Goal: Communication & Community: Share content

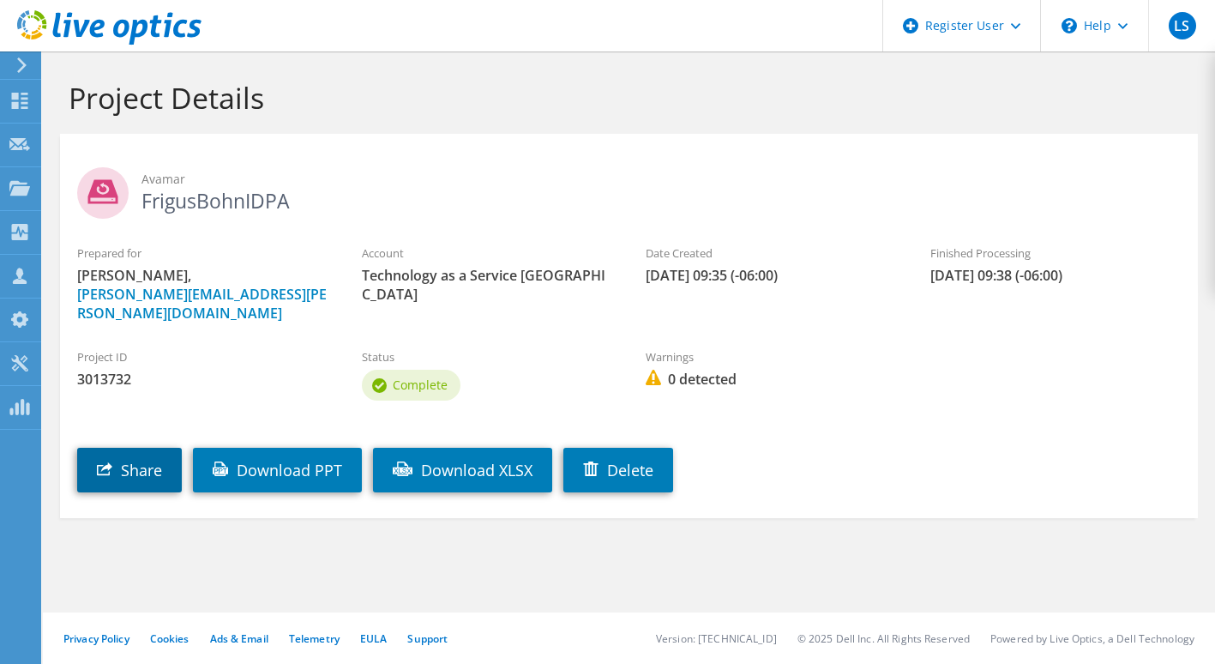
click at [166, 448] on link "Share" at bounding box center [129, 470] width 105 height 45
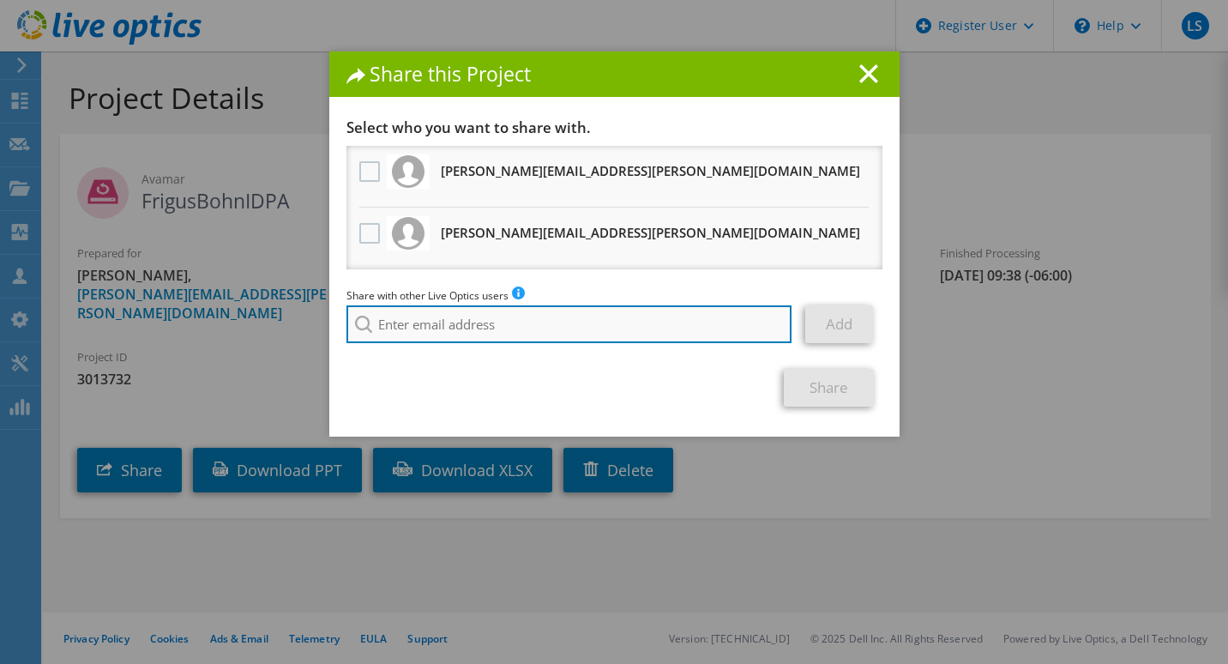
click at [447, 316] on input "search" at bounding box center [569, 324] width 446 height 38
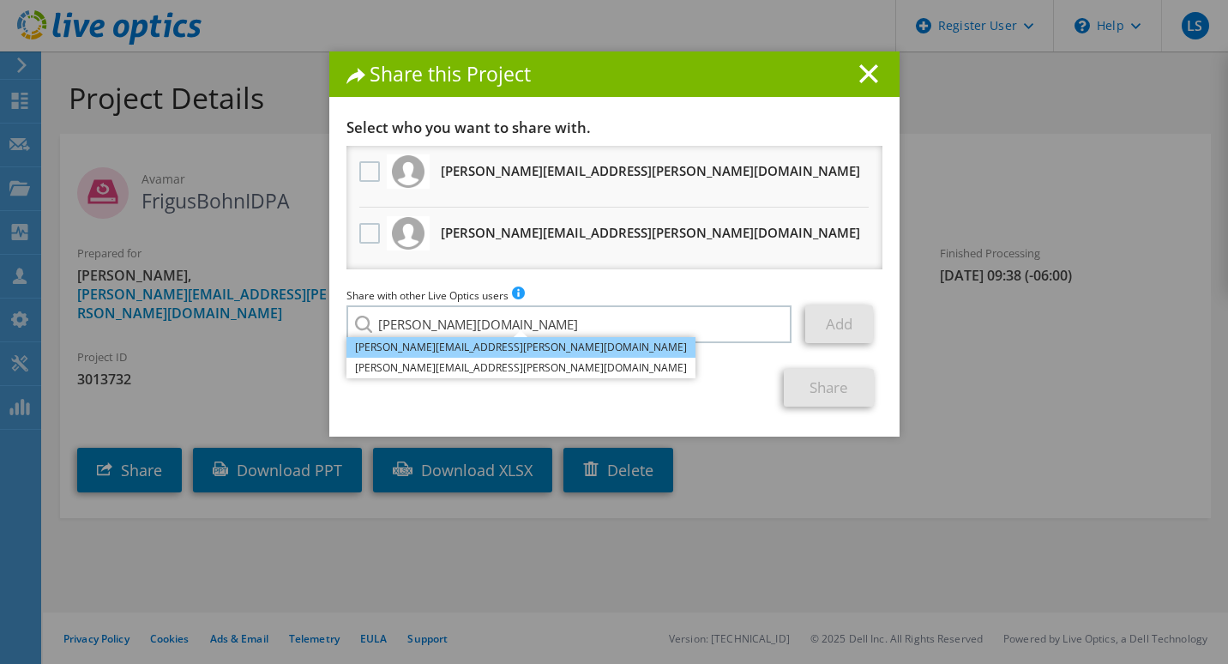
click at [439, 346] on li "[PERSON_NAME][EMAIL_ADDRESS][PERSON_NAME][DOMAIN_NAME]" at bounding box center [520, 347] width 349 height 21
type input "[PERSON_NAME][EMAIL_ADDRESS][PERSON_NAME][DOMAIN_NAME]"
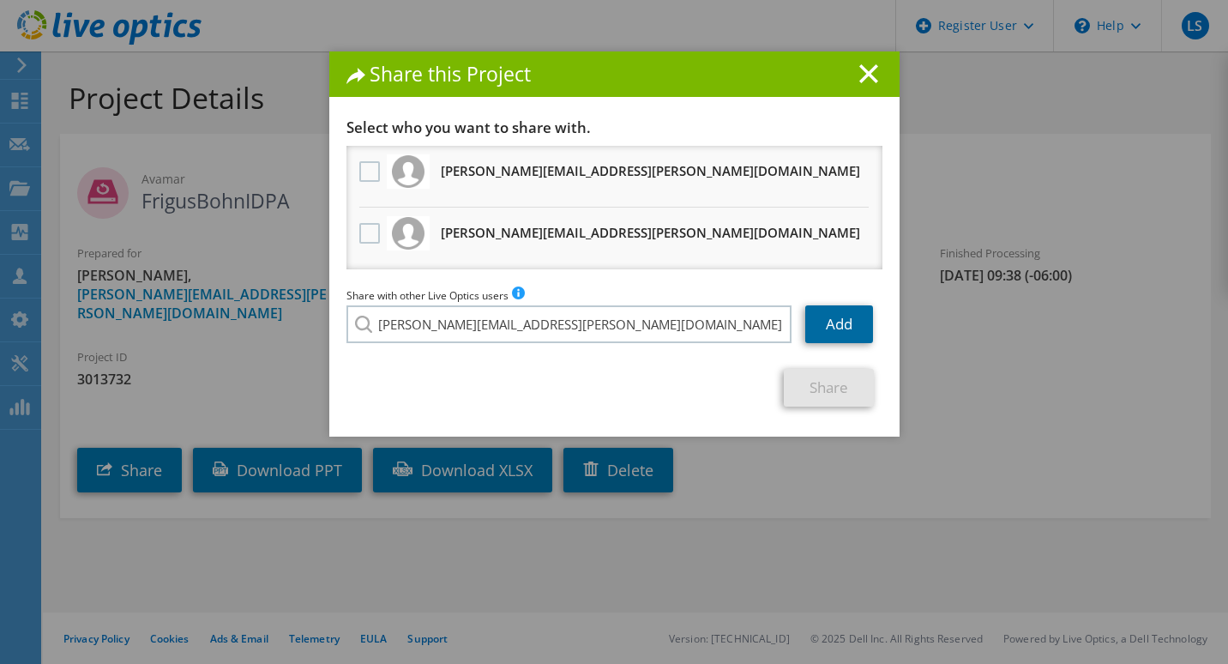
click at [828, 319] on link "Add" at bounding box center [839, 324] width 68 height 38
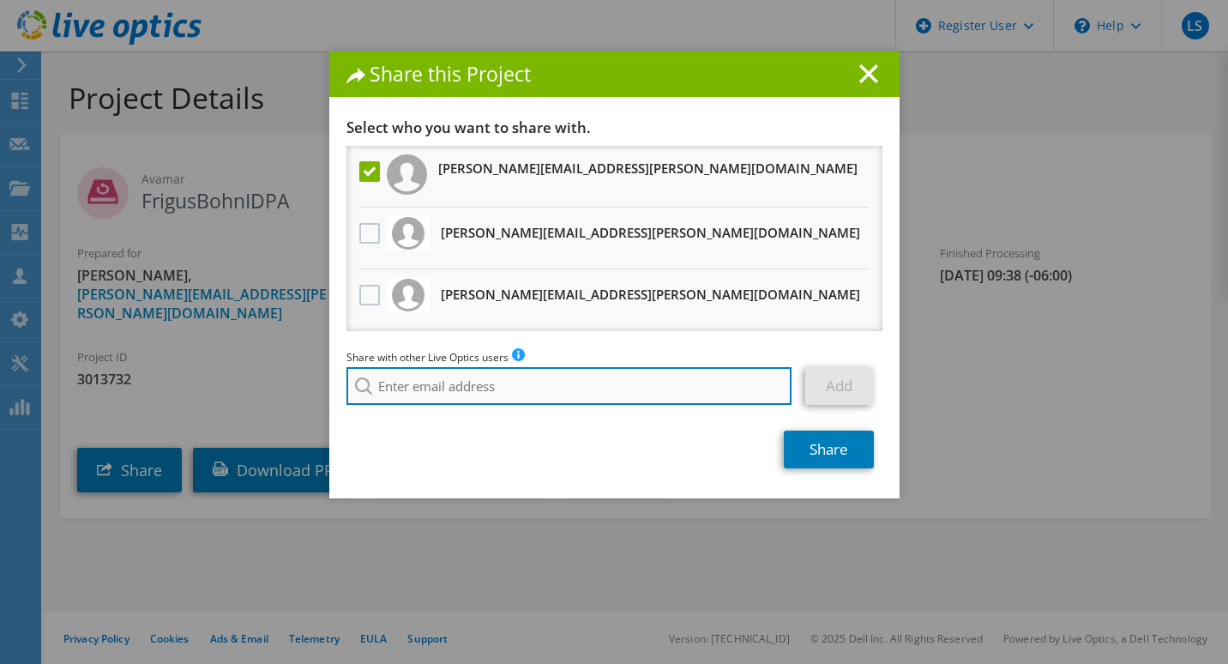
click at [515, 386] on input "search" at bounding box center [569, 386] width 446 height 38
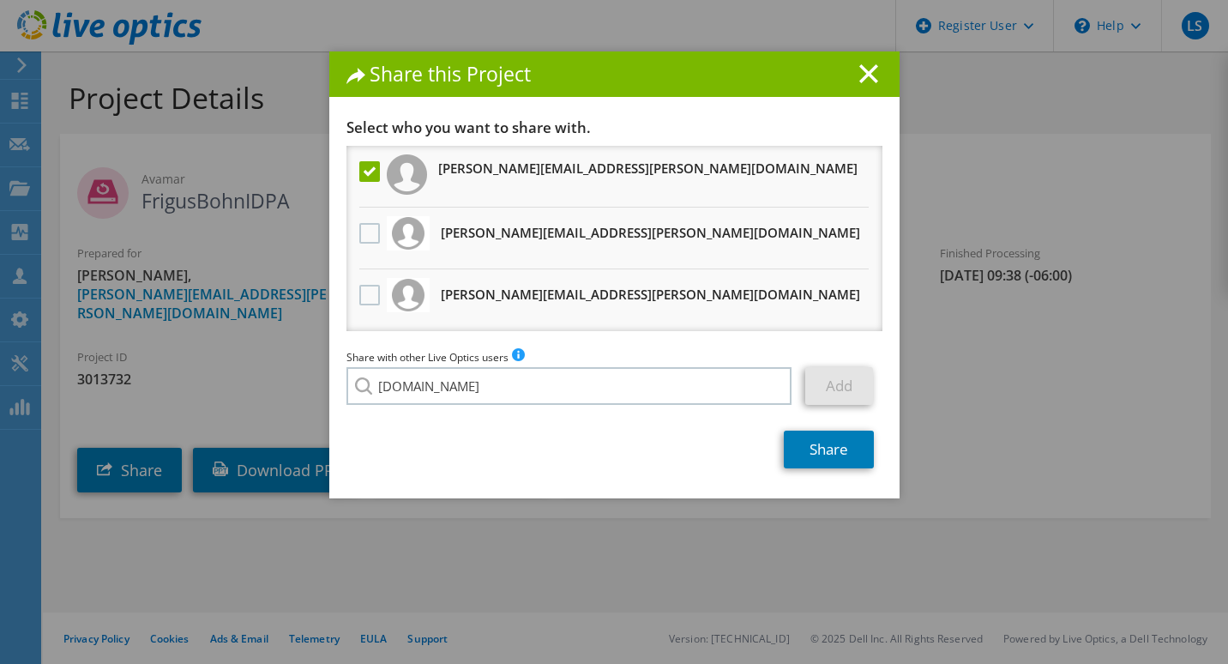
click at [468, 403] on li "[PERSON_NAME][EMAIL_ADDRESS][DOMAIN_NAME]" at bounding box center [480, 398] width 268 height 21
type input "[PERSON_NAME][EMAIL_ADDRESS][DOMAIN_NAME]"
click at [833, 394] on link "Add" at bounding box center [839, 386] width 68 height 38
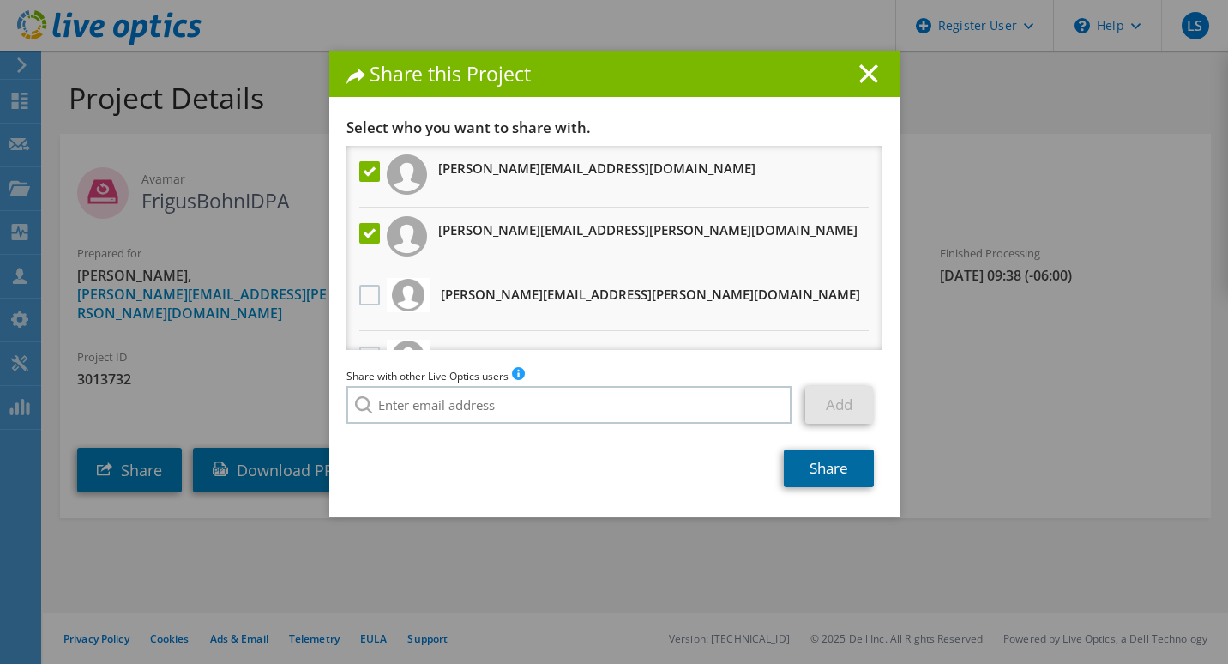
click at [834, 468] on link "Share" at bounding box center [829, 468] width 90 height 38
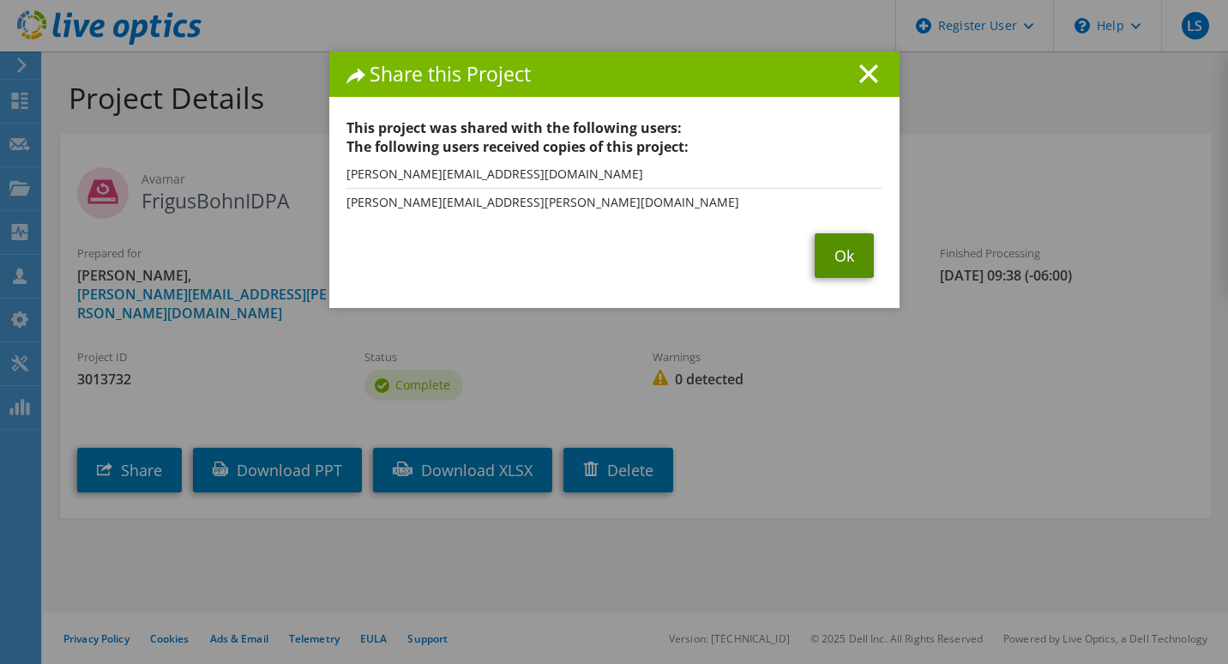
click at [839, 260] on link "Ok" at bounding box center [844, 255] width 59 height 45
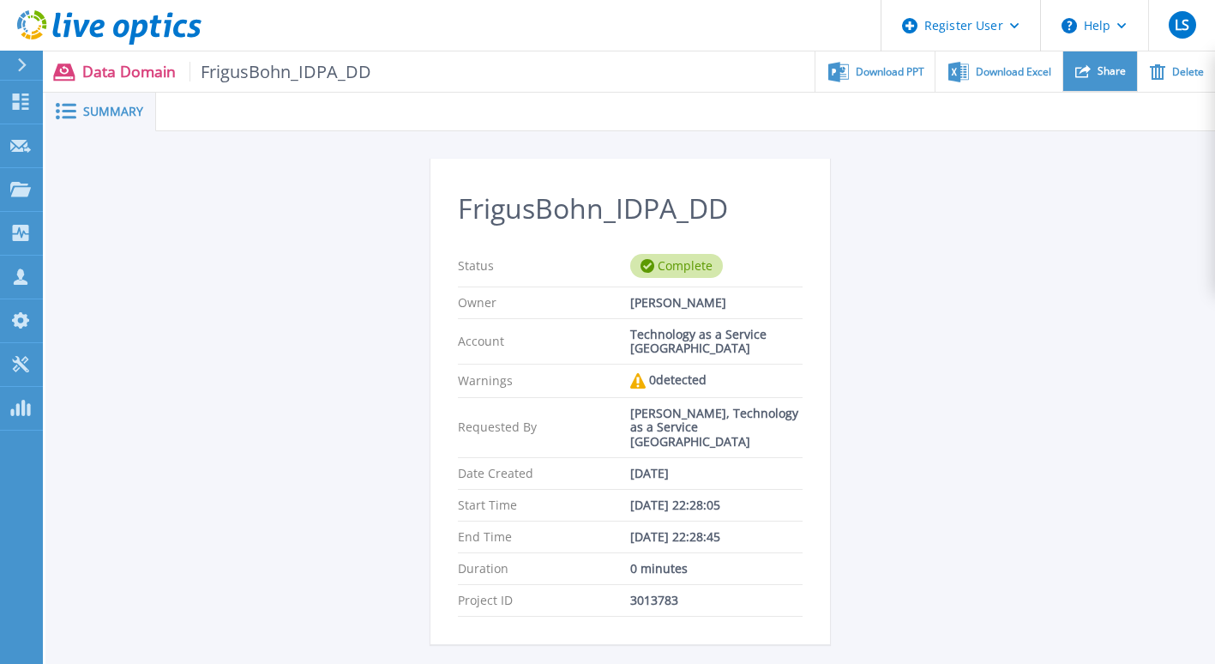
click at [1105, 79] on div "Share" at bounding box center [1100, 71] width 74 height 40
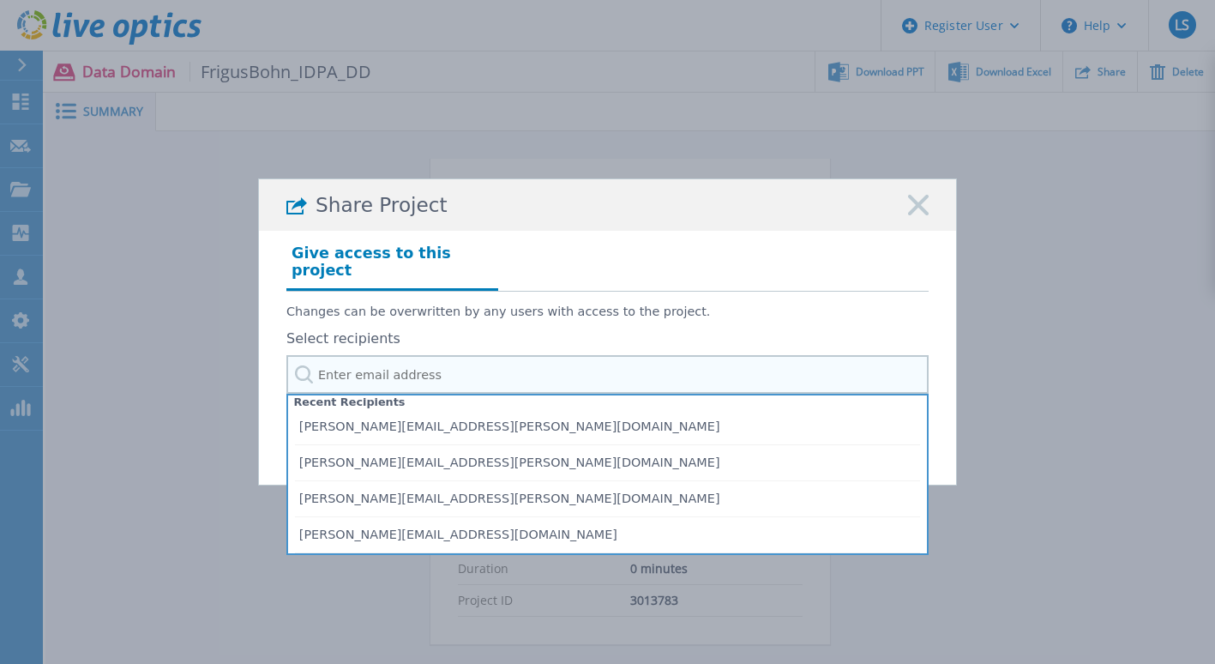
click at [321, 369] on input "text" at bounding box center [607, 374] width 642 height 39
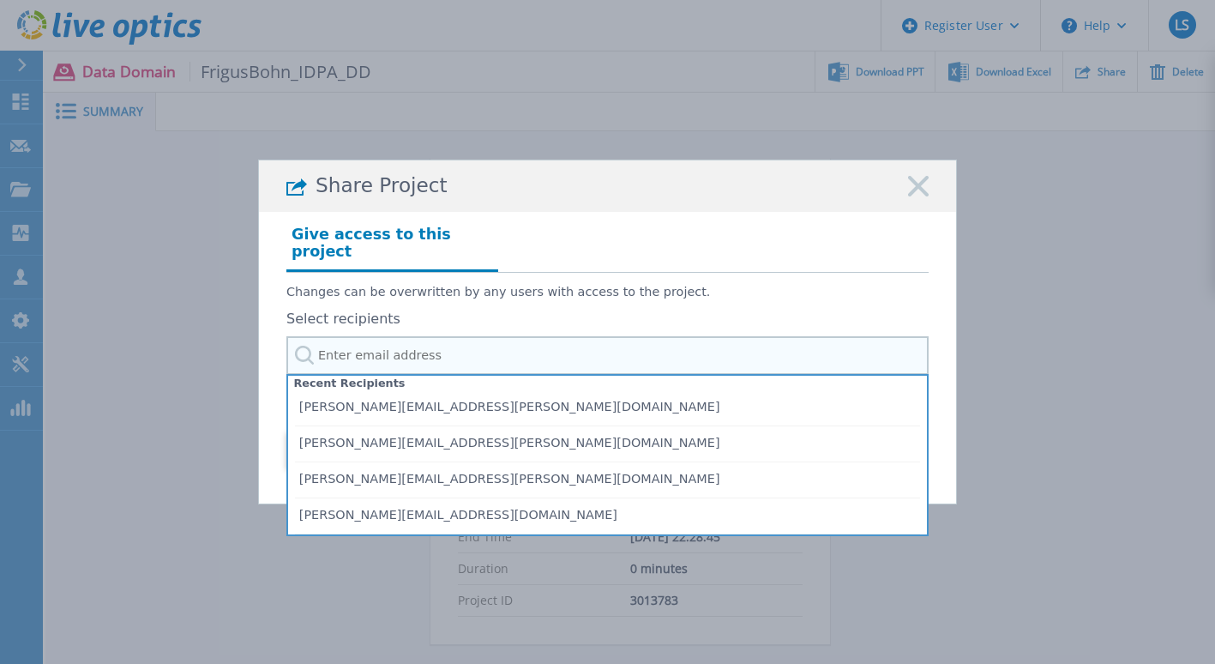
click at [443, 350] on input "text" at bounding box center [607, 355] width 642 height 39
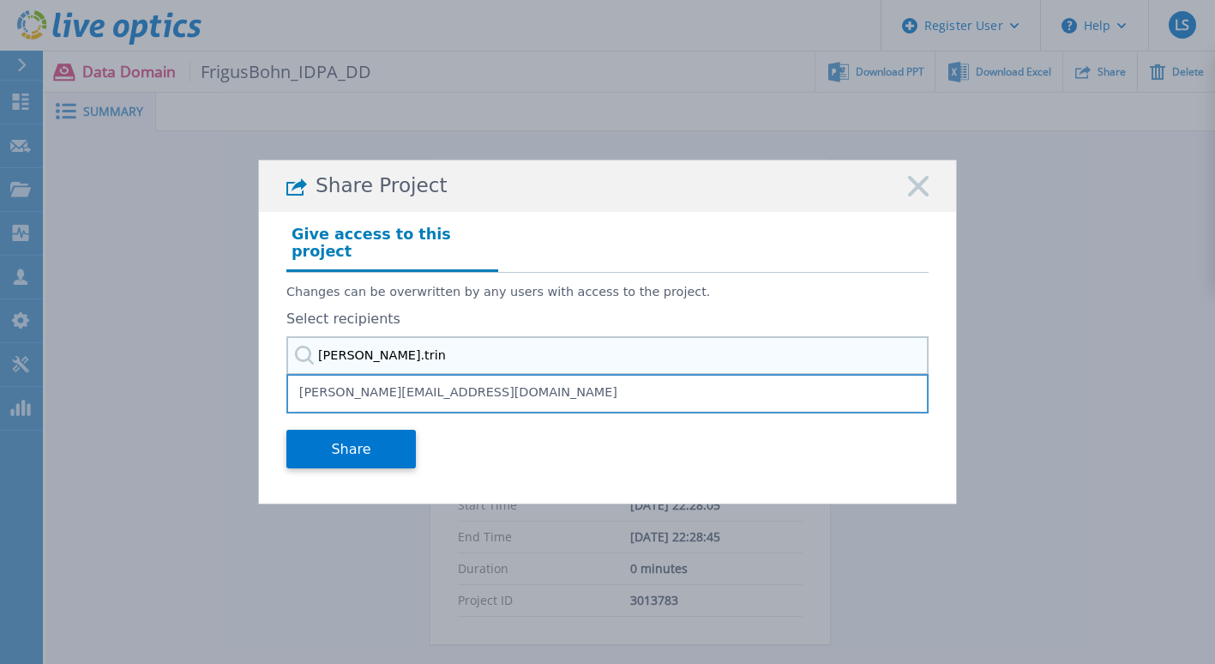
type input "[PERSON_NAME].[PERSON_NAME]"
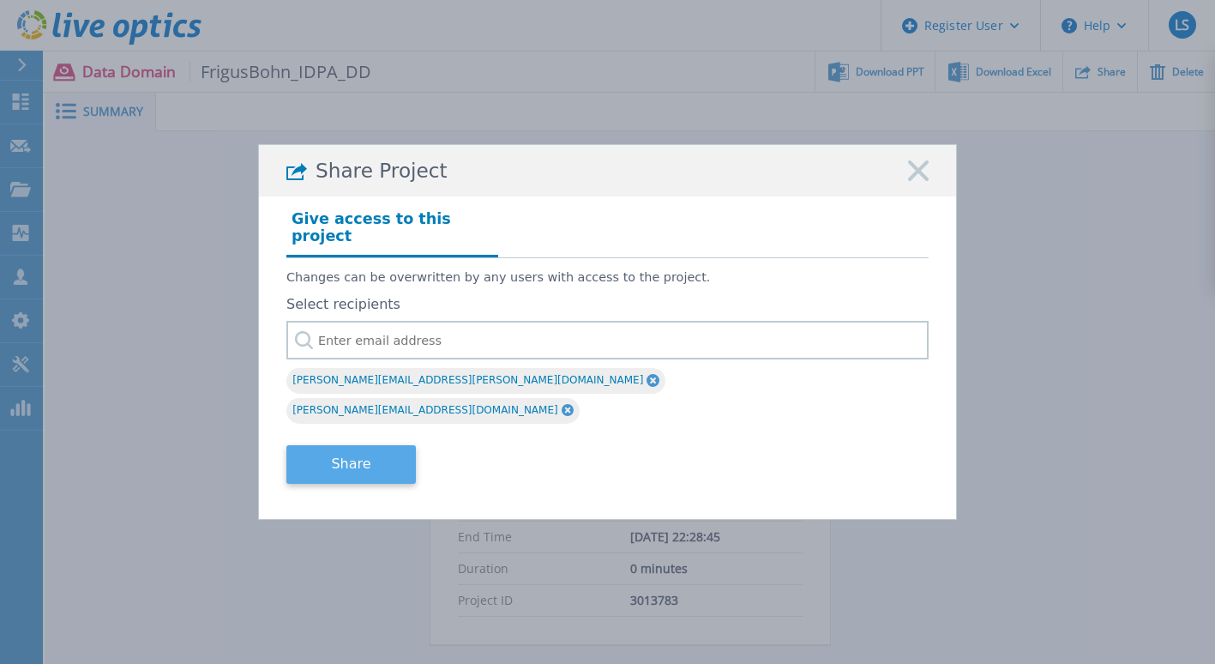
click at [373, 445] on button "Share" at bounding box center [350, 464] width 129 height 39
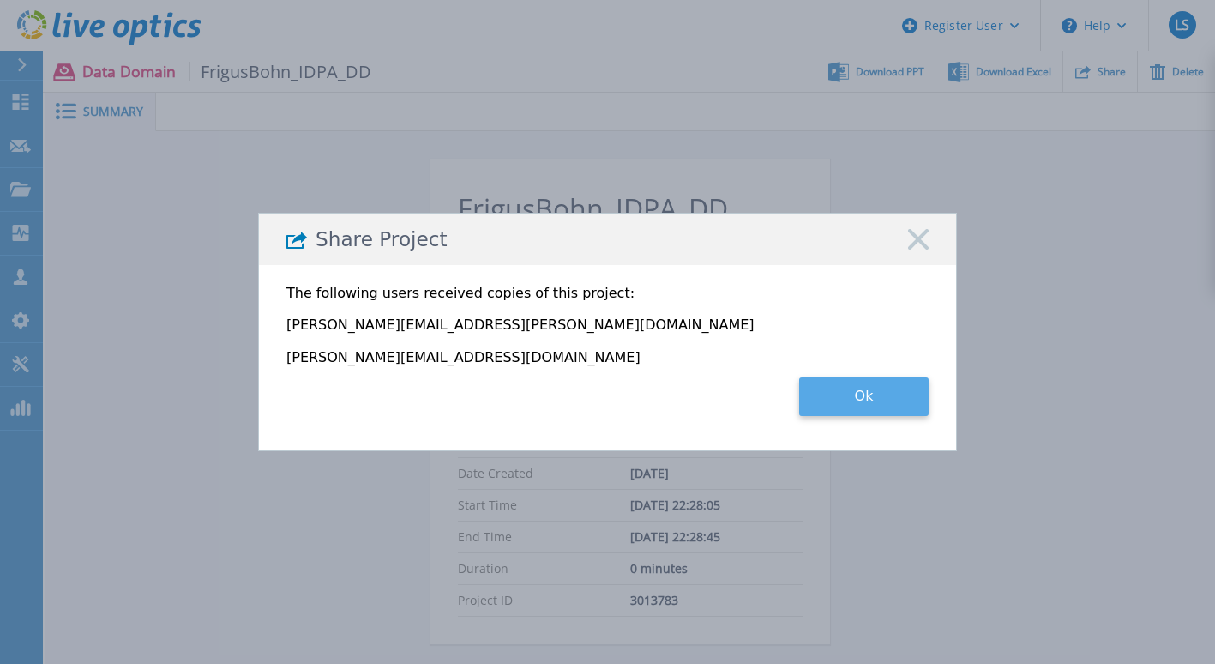
click at [873, 389] on button "Ok" at bounding box center [863, 396] width 129 height 39
